Goal: Communication & Community: Answer question/provide support

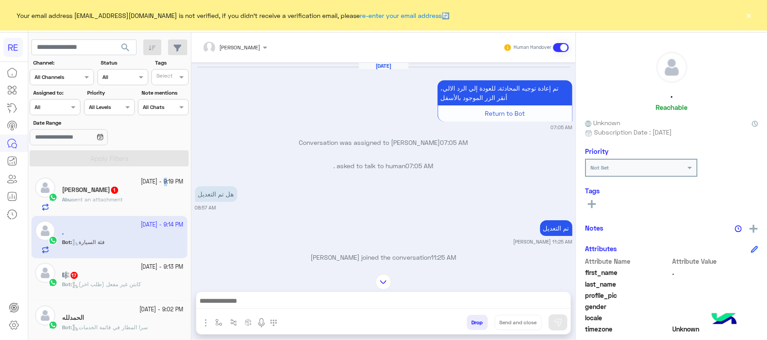
click at [147, 185] on small "[DATE] - 9:19 PM" at bounding box center [162, 182] width 43 height 9
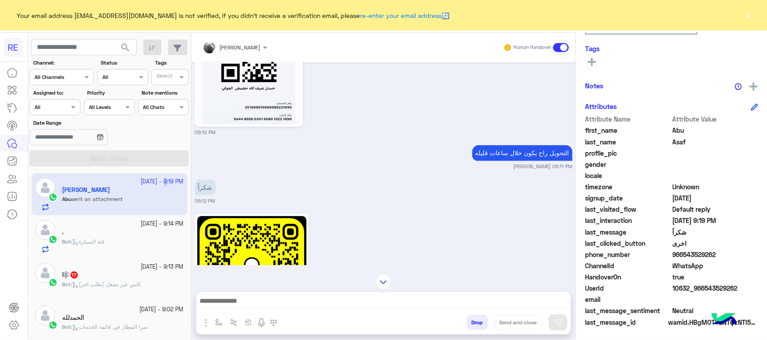
scroll to position [854, 0]
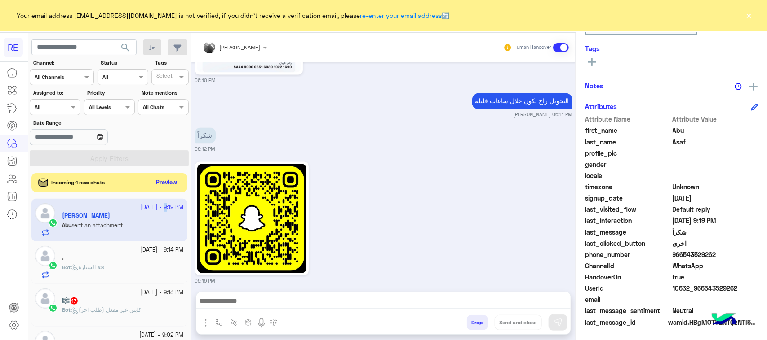
click at [164, 181] on button "Preview" at bounding box center [167, 183] width 28 height 12
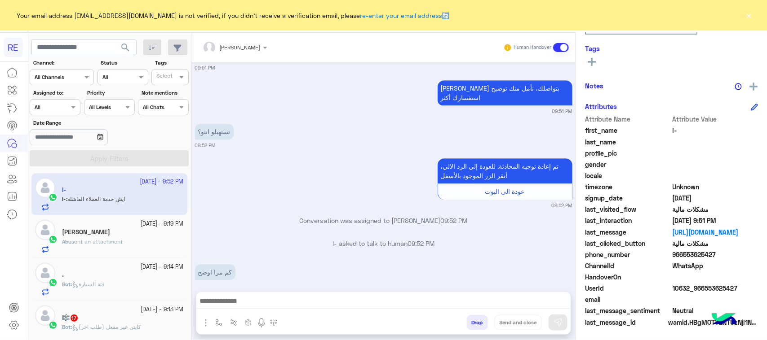
scroll to position [1239, 0]
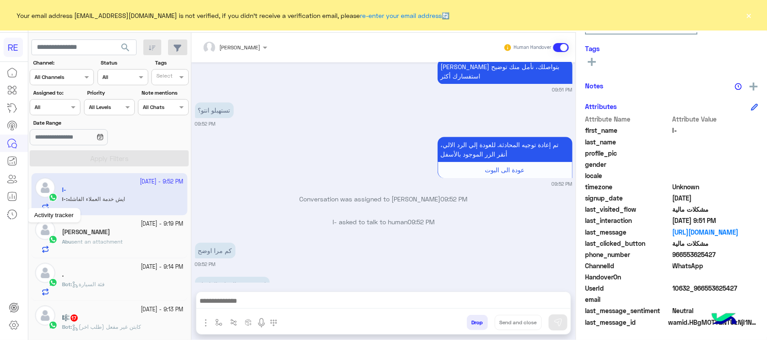
click at [0, 221] on link at bounding box center [12, 215] width 24 height 18
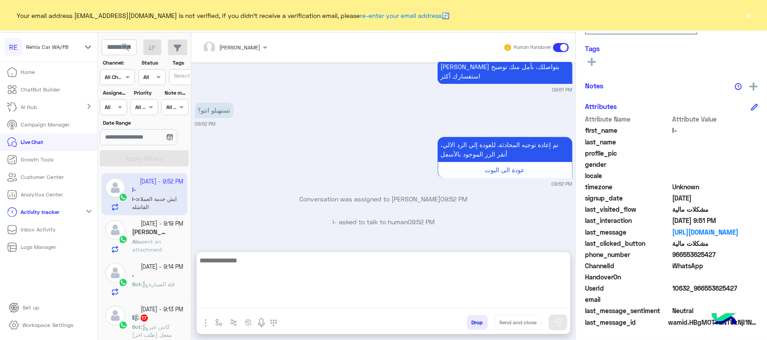
click at [277, 306] on textarea at bounding box center [383, 282] width 374 height 54
type textarea "**********"
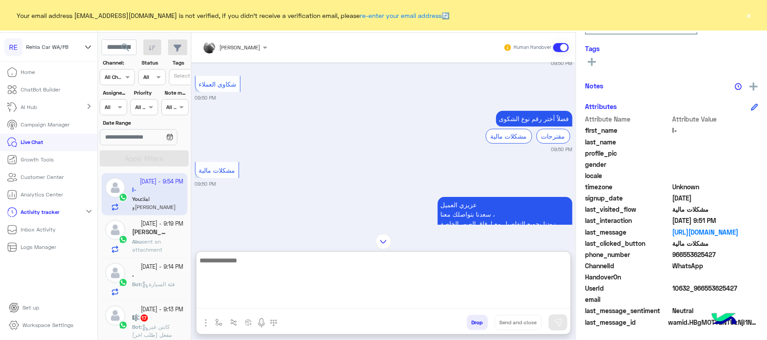
scroll to position [2268, 0]
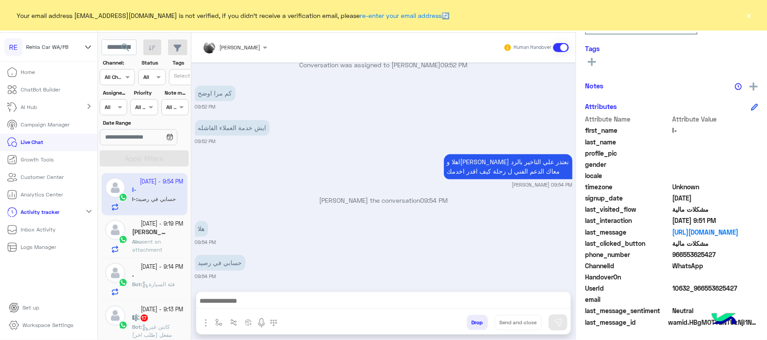
click at [22, 143] on p "Live Chat" at bounding box center [32, 142] width 22 height 8
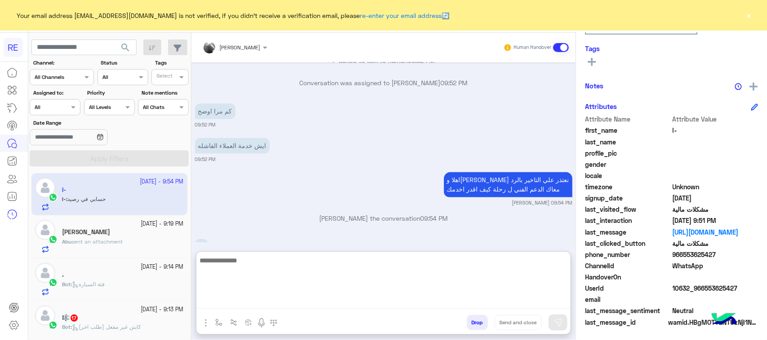
click at [295, 296] on textarea at bounding box center [383, 282] width 374 height 54
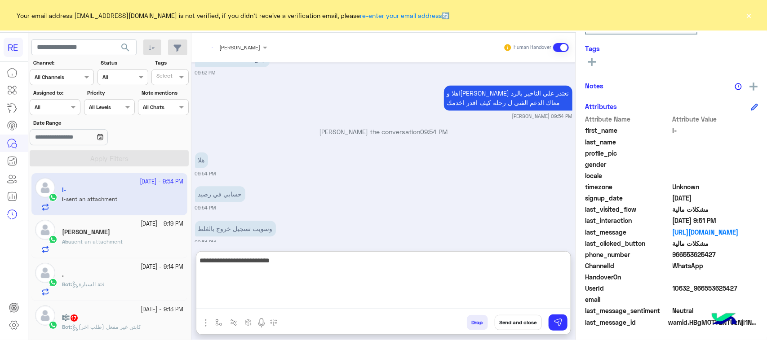
scroll to position [2504, 0]
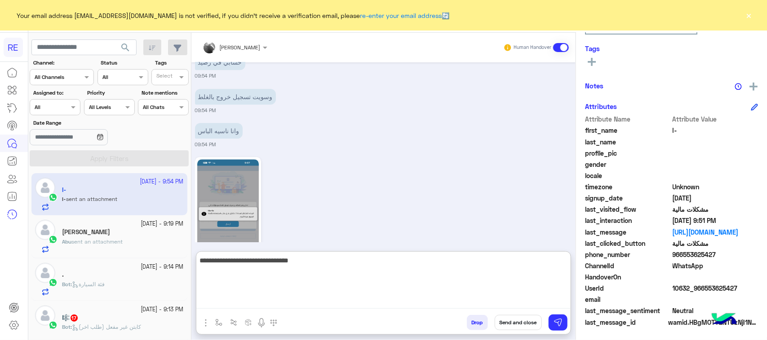
type textarea "**********"
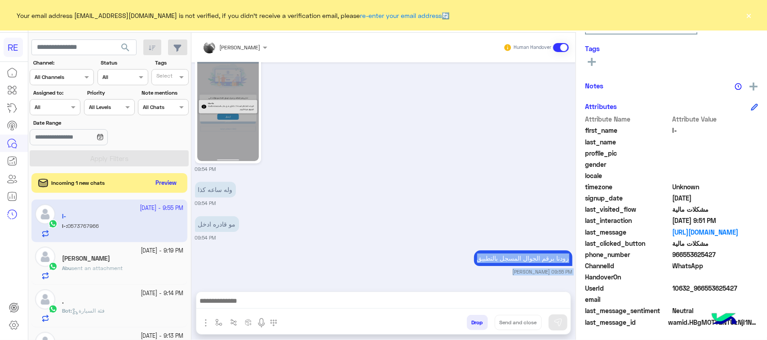
scroll to position [2713, 0]
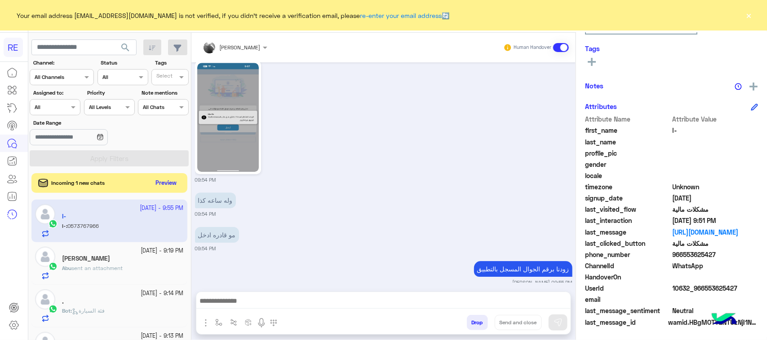
drag, startPoint x: 202, startPoint y: 216, endPoint x: 257, endPoint y: 260, distance: 70.8
click at [257, 296] on div "0573767966" at bounding box center [242, 304] width 94 height 16
copy app-msgs-text "0"
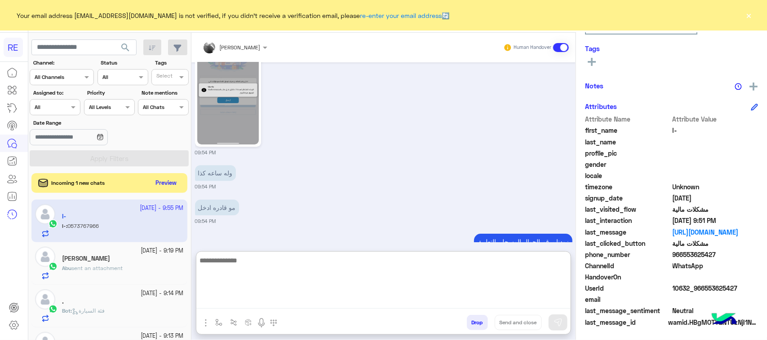
click at [445, 296] on textarea at bounding box center [383, 282] width 374 height 54
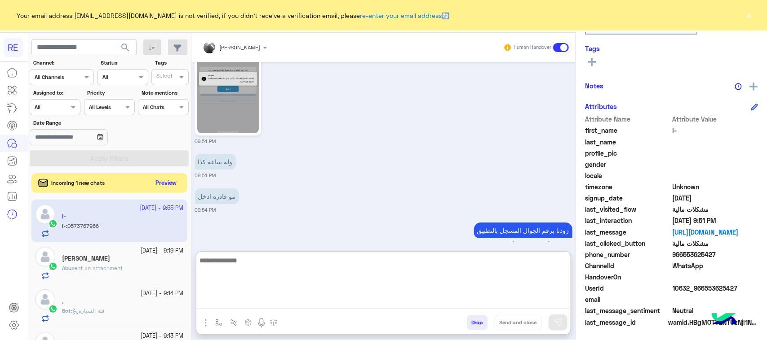
scroll to position [2754, 0]
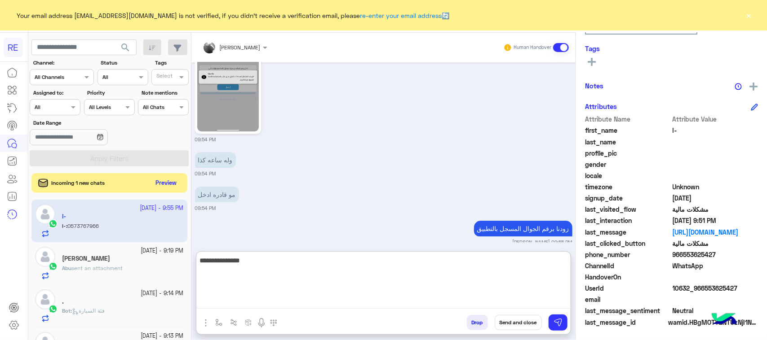
type textarea "**********"
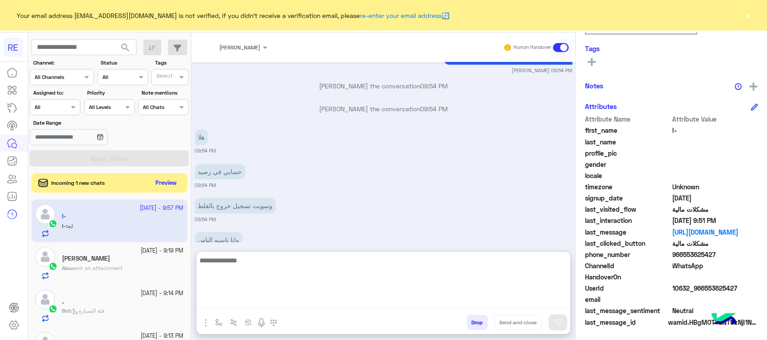
scroll to position [2823, 0]
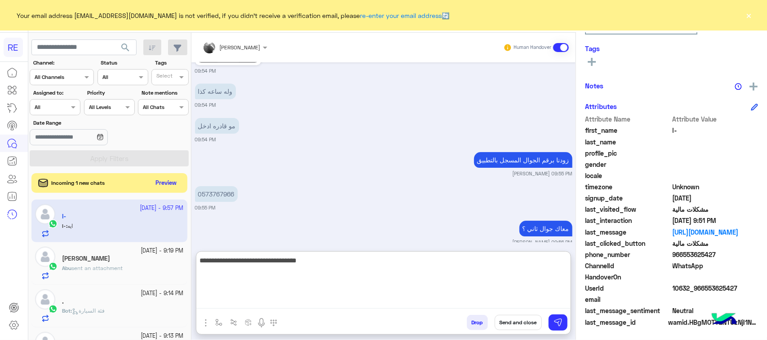
type textarea "**********"
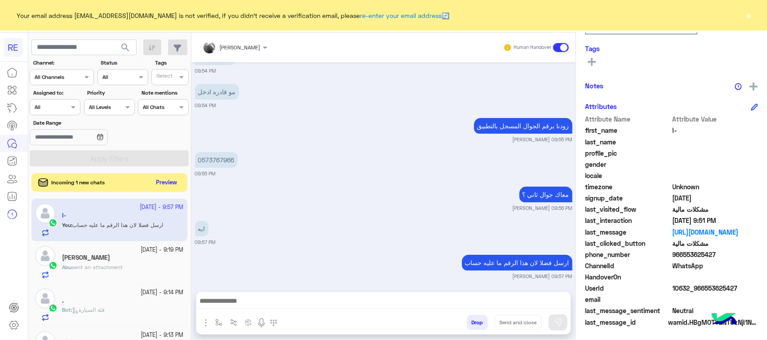
scroll to position [2816, 0]
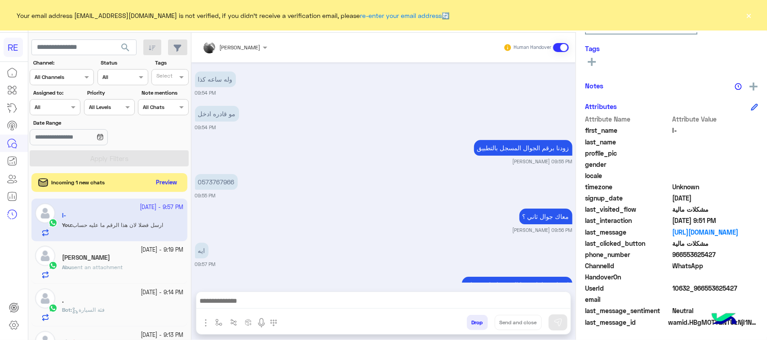
click at [162, 181] on button "Preview" at bounding box center [167, 183] width 28 height 12
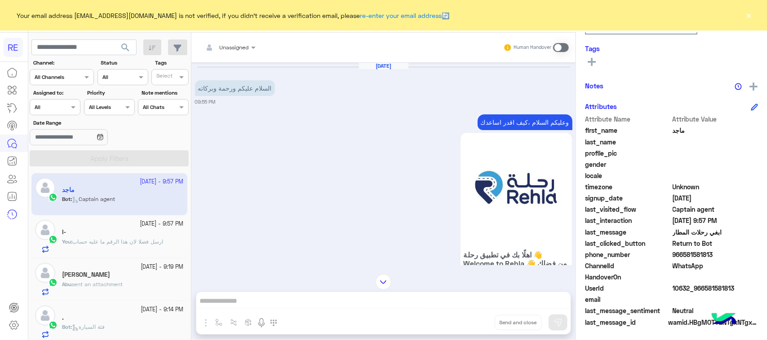
click at [135, 238] on span "ارسل فضلا لان هذا الرقم ما عليه حساب" at bounding box center [117, 241] width 91 height 7
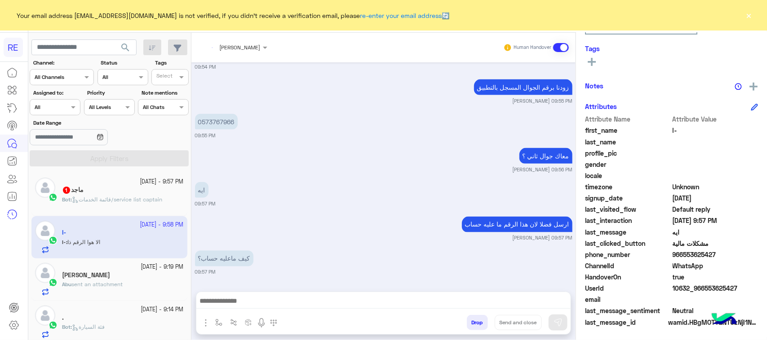
scroll to position [649, 0]
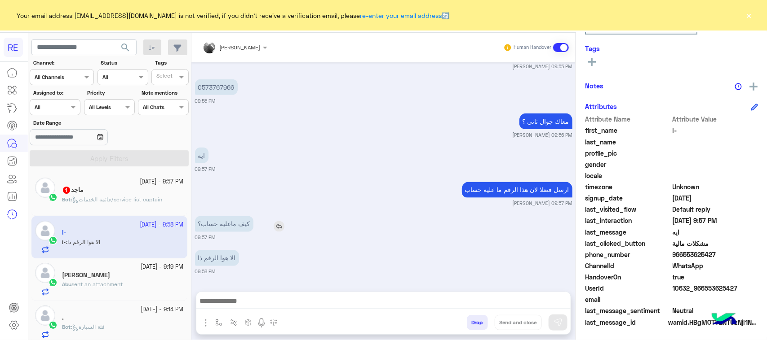
click at [216, 227] on p "كيف ماعليه حساب؟" at bounding box center [224, 224] width 58 height 16
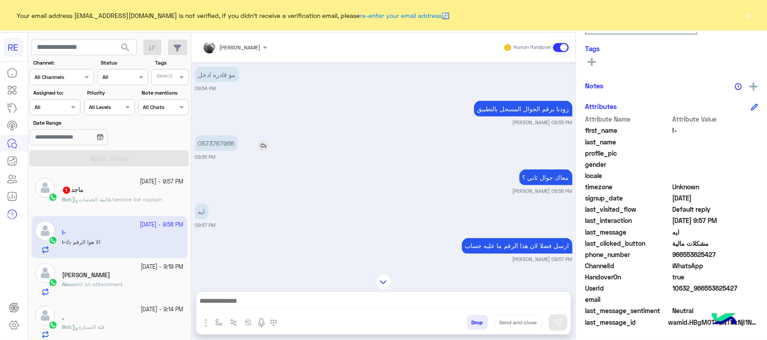
click at [259, 146] on img at bounding box center [263, 146] width 11 height 11
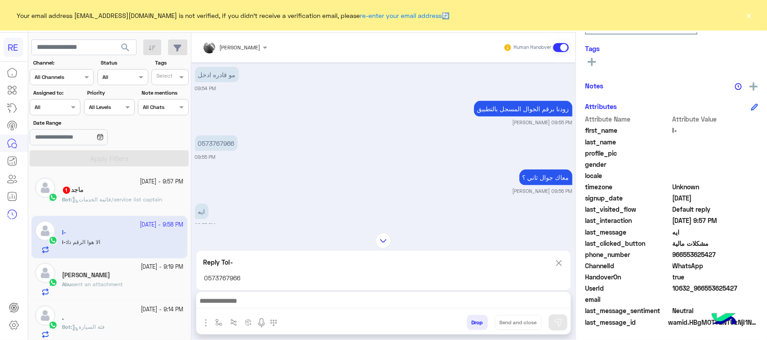
click at [322, 311] on div at bounding box center [383, 303] width 374 height 22
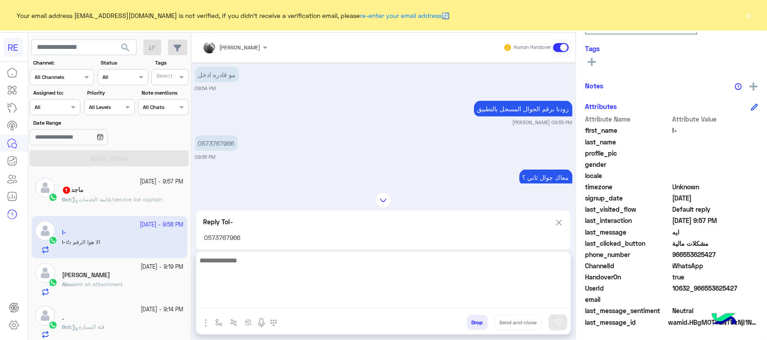
click at [313, 307] on textarea at bounding box center [383, 282] width 374 height 54
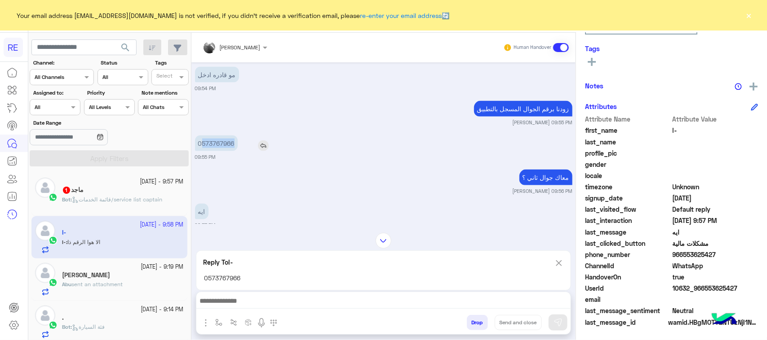
drag, startPoint x: 203, startPoint y: 140, endPoint x: 234, endPoint y: 143, distance: 30.7
click at [234, 143] on p "0573767966" at bounding box center [216, 144] width 43 height 16
copy p "573767966"
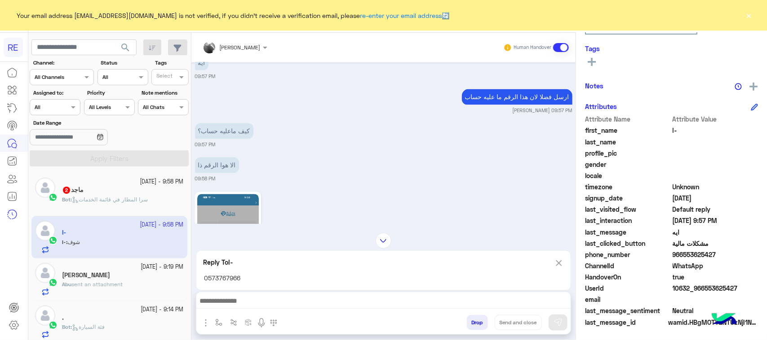
scroll to position [800, 0]
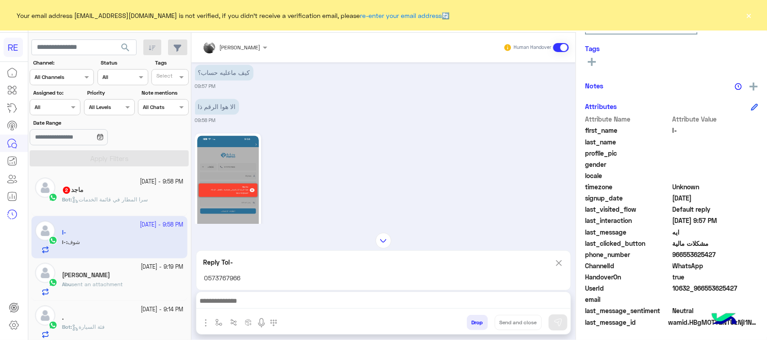
click at [228, 182] on img at bounding box center [228, 190] width 62 height 109
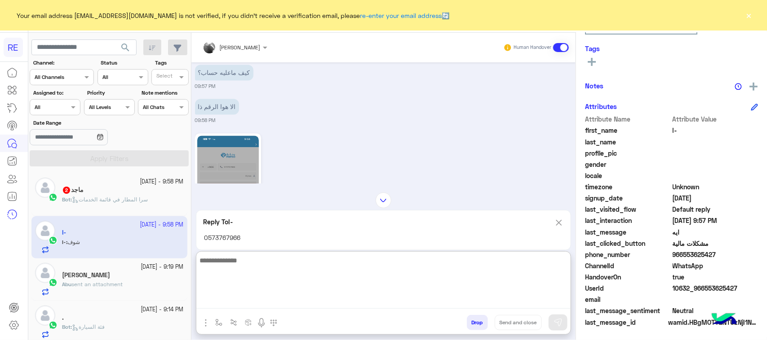
click at [313, 295] on textarea at bounding box center [383, 282] width 374 height 54
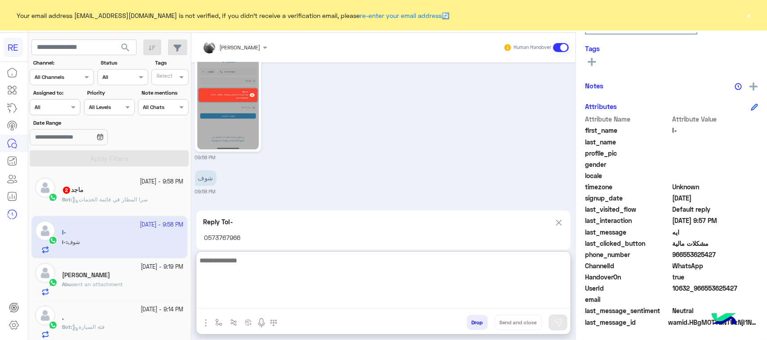
scroll to position [897, 0]
click at [294, 274] on textarea at bounding box center [383, 282] width 374 height 54
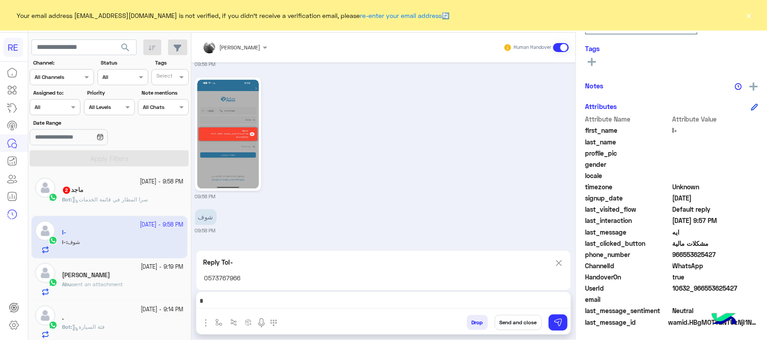
click at [563, 258] on img at bounding box center [559, 263] width 10 height 11
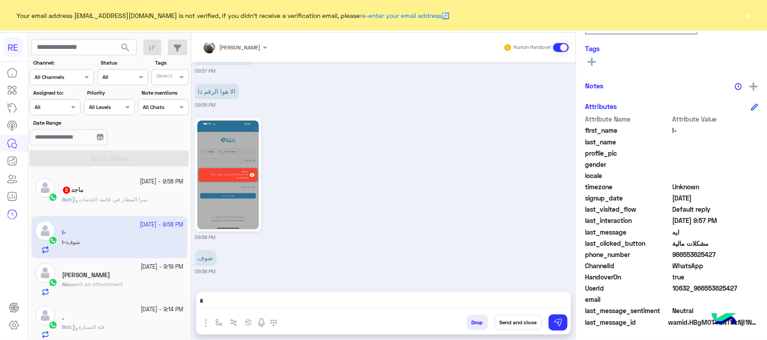
drag, startPoint x: 737, startPoint y: 291, endPoint x: 703, endPoint y: 290, distance: 33.2
click at [703, 290] on span "10632_966553625427" at bounding box center [715, 288] width 86 height 9
copy span "553625427"
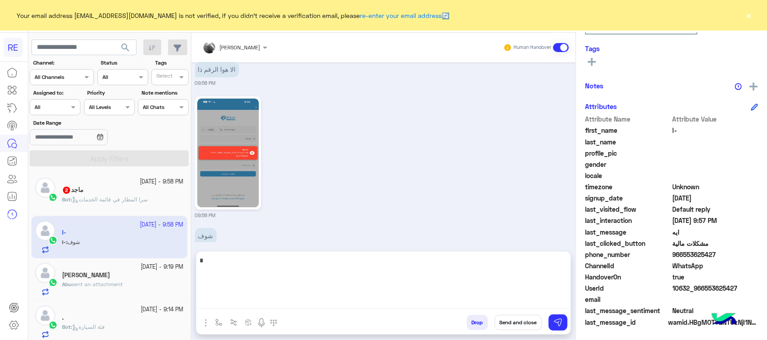
click at [284, 297] on textarea "*" at bounding box center [383, 282] width 374 height 54
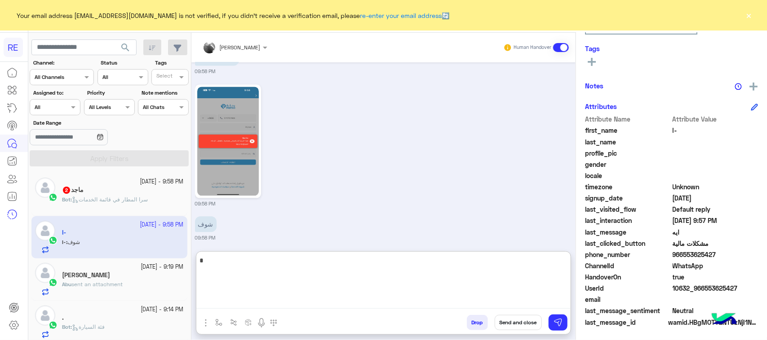
scroll to position [856, 0]
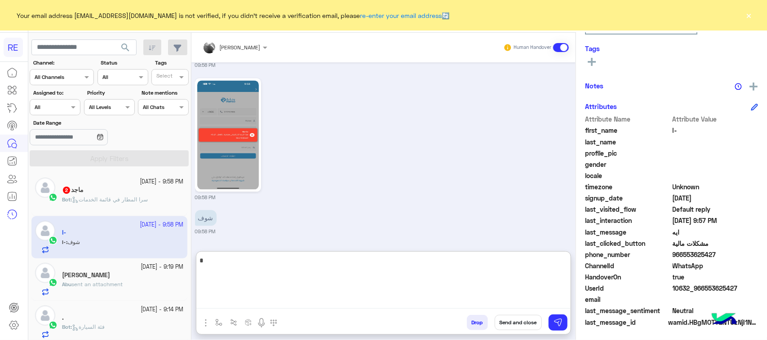
click at [285, 296] on textarea "*" at bounding box center [383, 282] width 374 height 54
type textarea "**********"
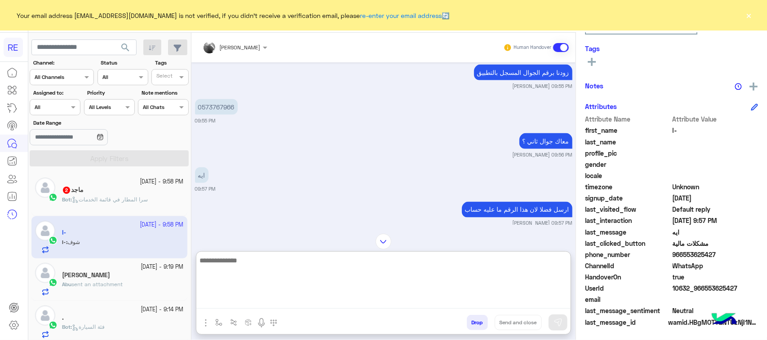
scroll to position [609, 0]
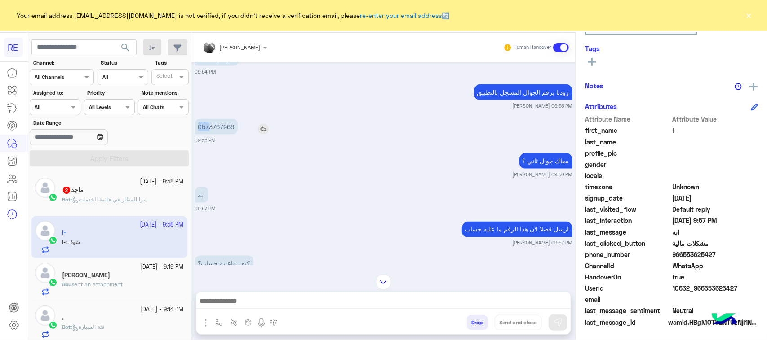
drag, startPoint x: 200, startPoint y: 123, endPoint x: 209, endPoint y: 123, distance: 9.4
click at [209, 123] on p "0573767966" at bounding box center [216, 127] width 43 height 16
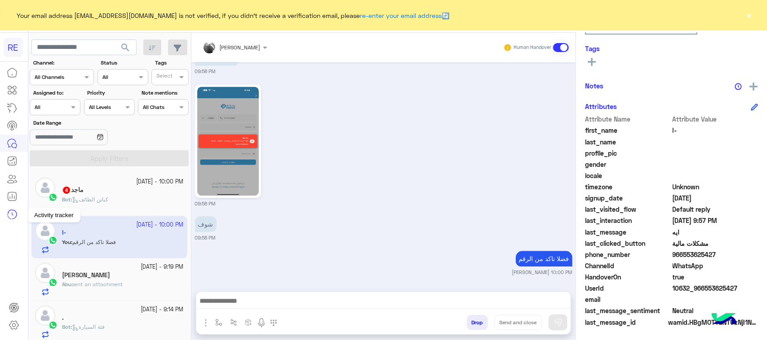
click at [71, 203] on mat-tooltip-component "Activity tracker" at bounding box center [53, 215] width 53 height 27
click at [85, 196] on p "Bot : كباتن الطائف" at bounding box center [85, 200] width 46 height 8
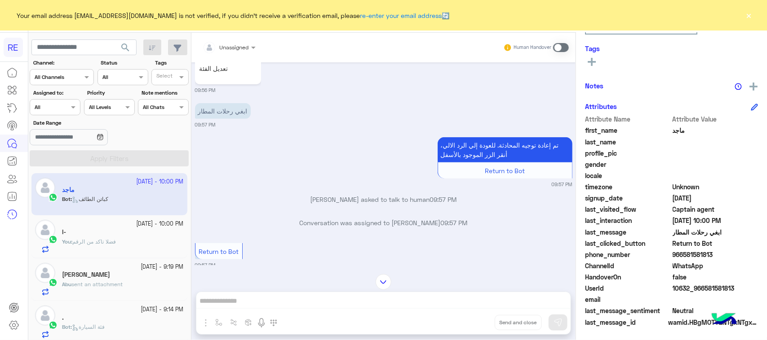
scroll to position [237, 0]
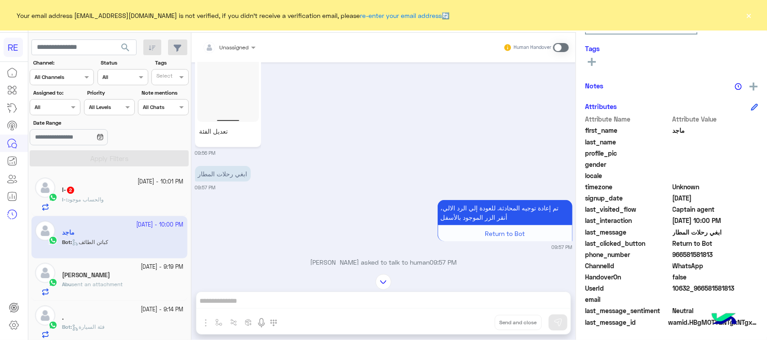
click at [142, 207] on div "I- : والحساب موجود" at bounding box center [123, 204] width 122 height 16
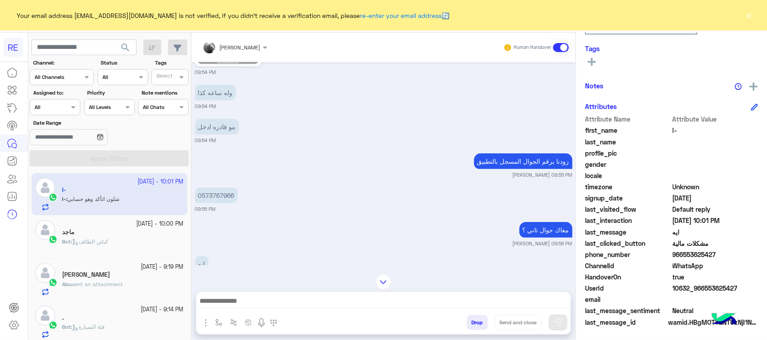
scroll to position [286, 0]
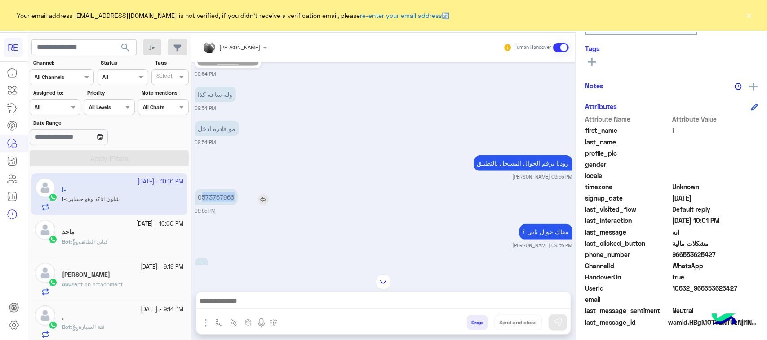
drag, startPoint x: 201, startPoint y: 196, endPoint x: 239, endPoint y: 191, distance: 38.0
click at [239, 191] on div "0573767966" at bounding box center [242, 198] width 94 height 16
copy p "573767966"
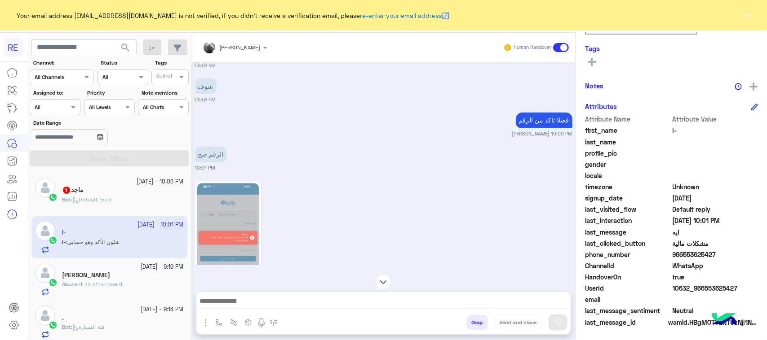
scroll to position [847, 0]
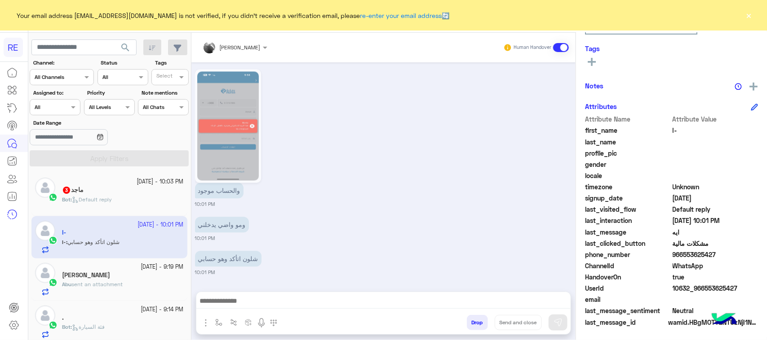
click at [228, 123] on img at bounding box center [228, 125] width 62 height 109
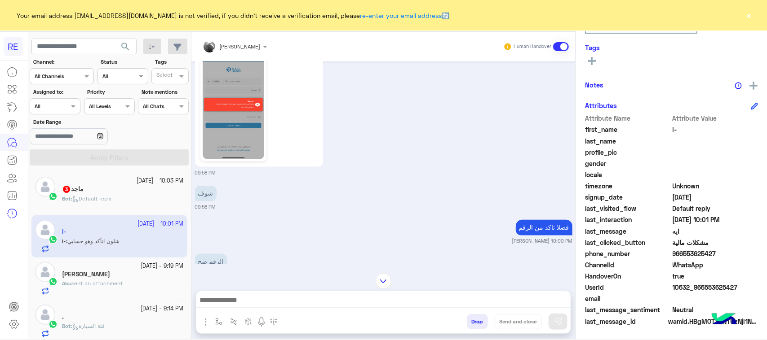
scroll to position [566, 0]
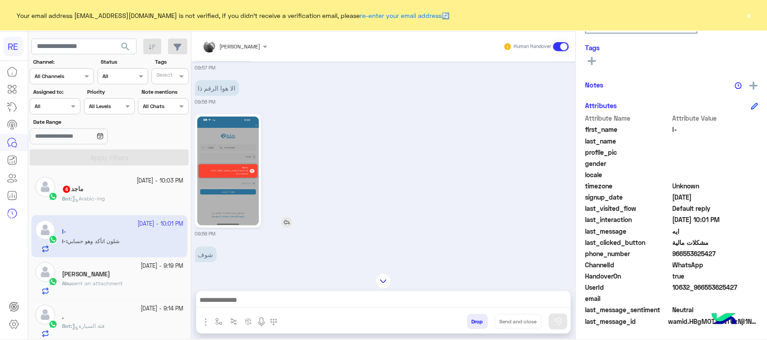
click at [243, 165] on img at bounding box center [228, 171] width 62 height 109
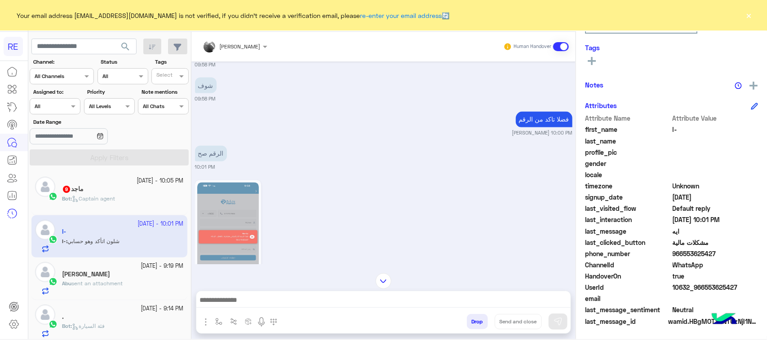
scroll to position [847, 0]
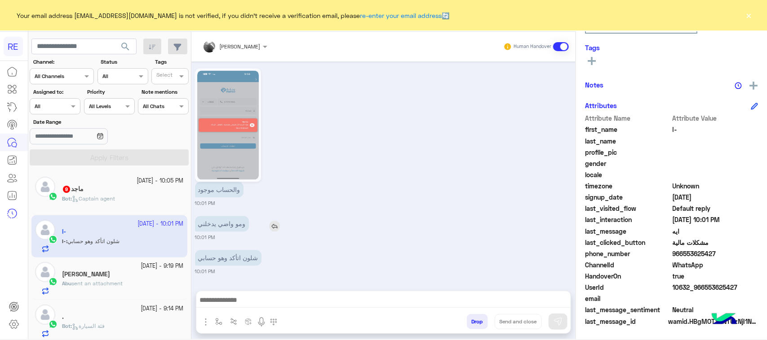
click at [230, 221] on p "ومو واضي يدخلني" at bounding box center [222, 224] width 54 height 16
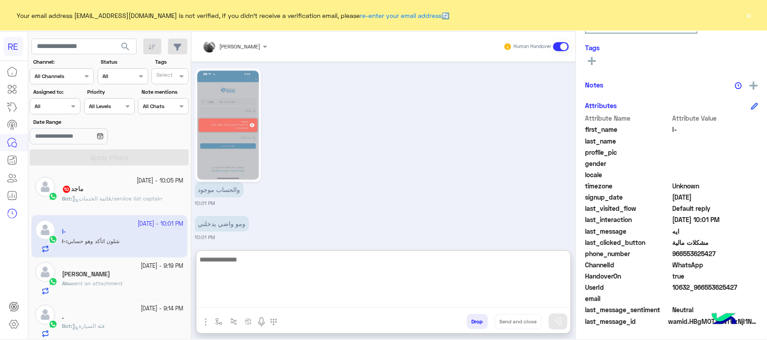
click at [252, 304] on textarea at bounding box center [383, 281] width 374 height 54
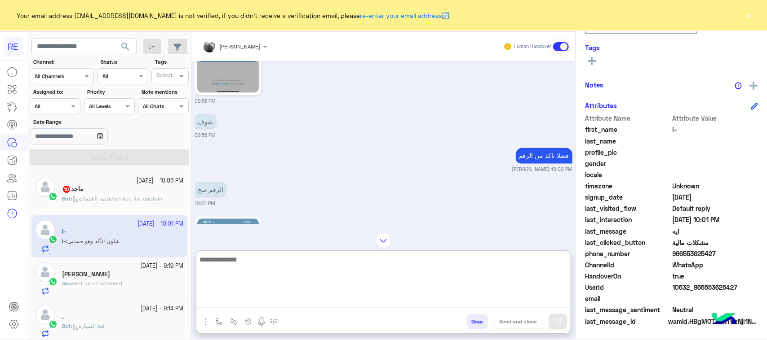
scroll to position [663, 0]
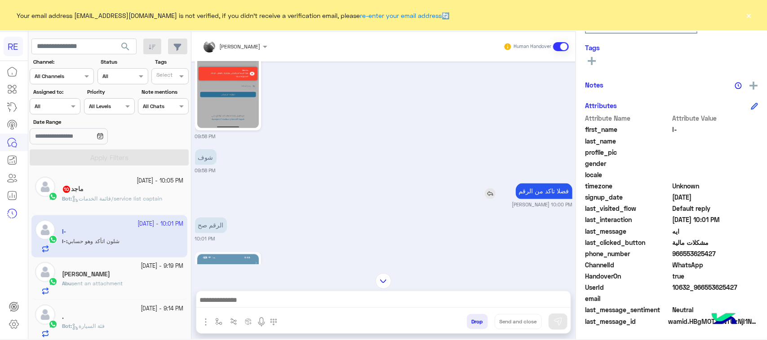
click at [528, 190] on p "فضلا تاكد من الرقم" at bounding box center [544, 192] width 57 height 16
copy app-msgs-text
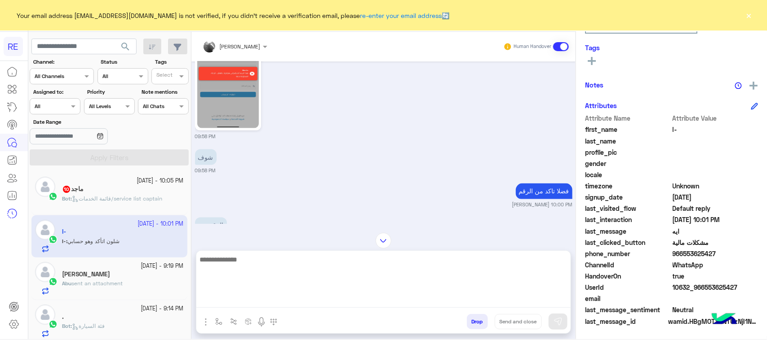
click at [476, 299] on textarea at bounding box center [383, 281] width 374 height 54
paste textarea "**********"
click at [456, 269] on textarea "**********" at bounding box center [383, 281] width 374 height 54
click at [456, 259] on textarea "**********" at bounding box center [383, 281] width 374 height 54
type textarea "**********"
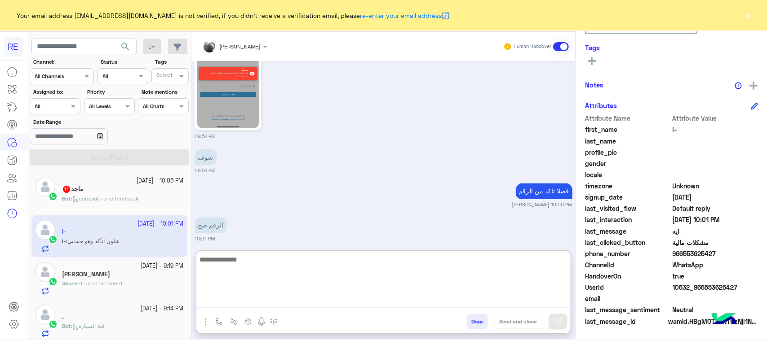
scroll to position [923, 0]
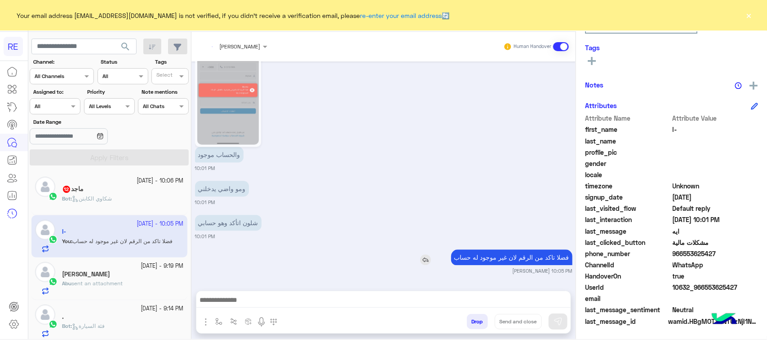
click at [507, 223] on div "[DATE] [PERSON_NAME] the conversation 09:54 PM هلا 09:54 PM حسابي في رصيد 09:54…" at bounding box center [383, 172] width 384 height 221
click at [494, 260] on p "فضلا تاكد من الرقم لان غير موجود له حساب" at bounding box center [511, 258] width 121 height 16
click at [493, 260] on p "فضلا تاكد من الرقم لان غير موجود له حساب" at bounding box center [511, 258] width 121 height 16
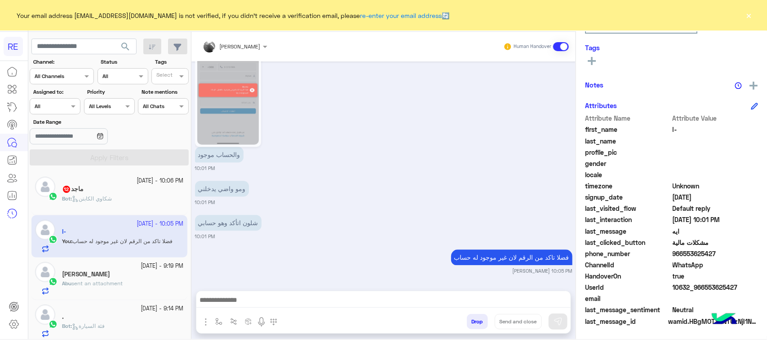
scroll to position [882, 0]
click at [104, 199] on span "شكاوي الكابتن" at bounding box center [92, 198] width 40 height 7
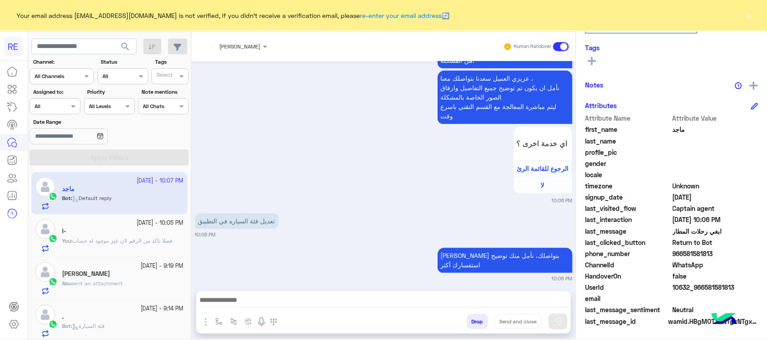
scroll to position [1306, 0]
